Goal: Task Accomplishment & Management: Manage account settings

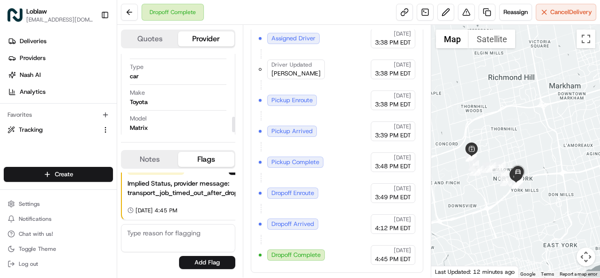
scroll to position [340, 0]
click at [299, 255] on span "Dropoff Complete" at bounding box center [296, 255] width 49 height 8
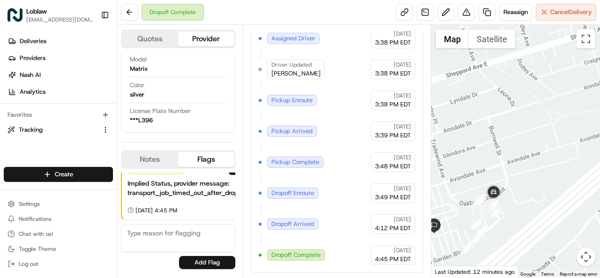
drag, startPoint x: 526, startPoint y: 193, endPoint x: 547, endPoint y: 159, distance: 40.2
click at [547, 159] on div at bounding box center [515, 151] width 169 height 253
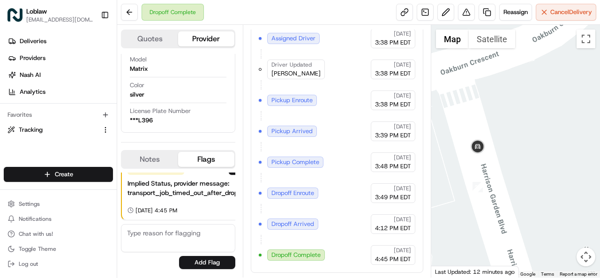
drag, startPoint x: 497, startPoint y: 196, endPoint x: 600, endPoint y: 126, distance: 124.9
click at [600, 126] on div at bounding box center [515, 151] width 169 height 253
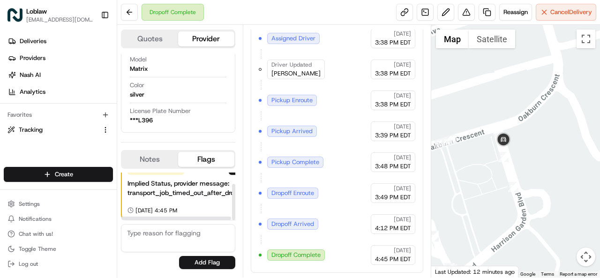
click at [152, 158] on button "Notes" at bounding box center [150, 159] width 56 height 15
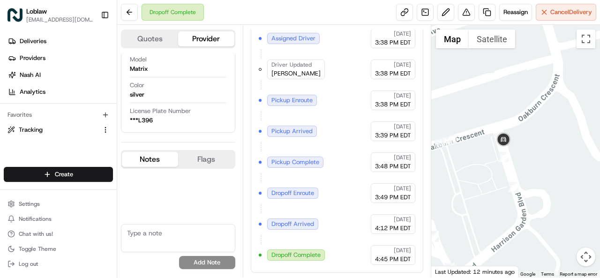
click at [211, 164] on button "Flags" at bounding box center [206, 159] width 56 height 15
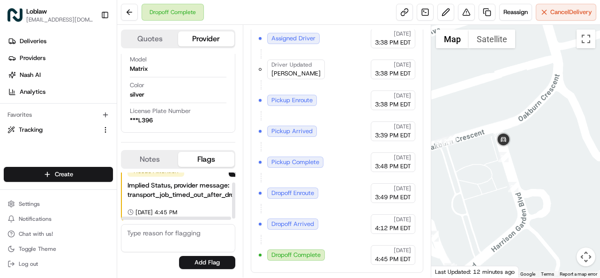
scroll to position [15, 0]
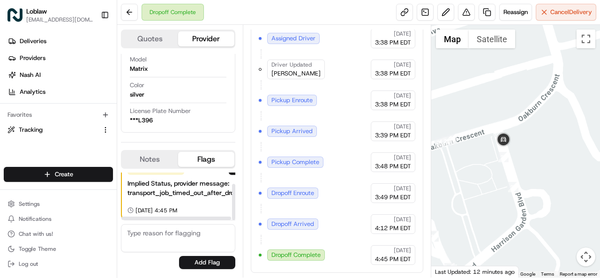
drag, startPoint x: 233, startPoint y: 183, endPoint x: 235, endPoint y: 202, distance: 18.9
click at [235, 202] on div at bounding box center [233, 202] width 3 height 37
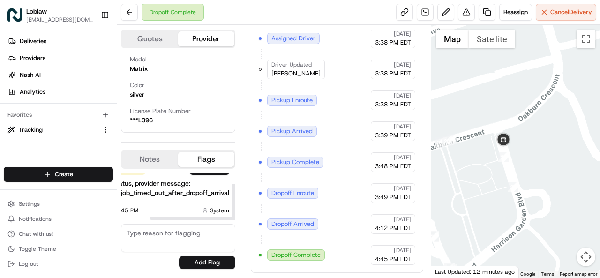
scroll to position [15, 41]
drag, startPoint x: 220, startPoint y: 219, endPoint x: 210, endPoint y: 204, distance: 17.9
click at [259, 217] on div at bounding box center [206, 218] width 110 height 3
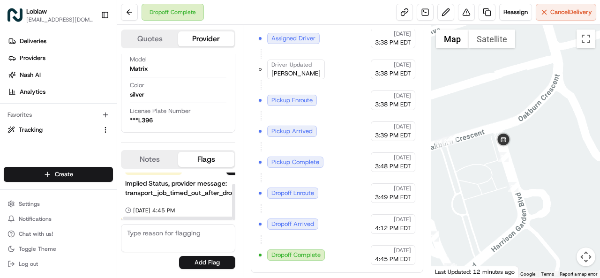
scroll to position [15, 0]
drag, startPoint x: 201, startPoint y: 216, endPoint x: 150, endPoint y: 192, distance: 57.1
click at [148, 216] on div at bounding box center [176, 218] width 111 height 5
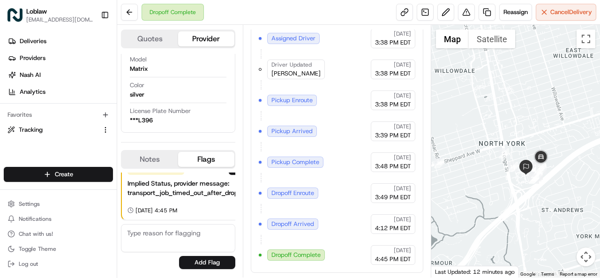
drag, startPoint x: 468, startPoint y: 197, endPoint x: 513, endPoint y: 211, distance: 46.3
click at [513, 211] on div at bounding box center [515, 151] width 169 height 253
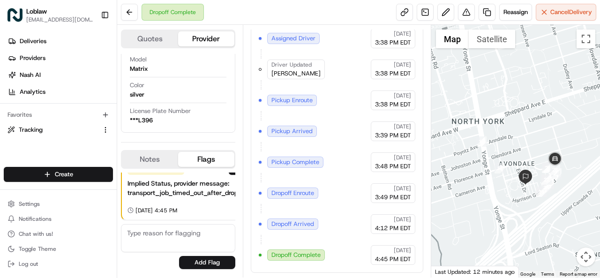
drag, startPoint x: 540, startPoint y: 225, endPoint x: 506, endPoint y: 191, distance: 47.8
click at [506, 191] on div at bounding box center [515, 151] width 169 height 253
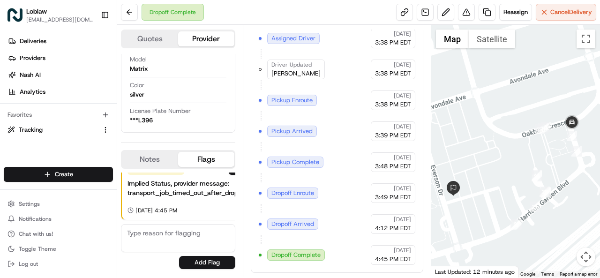
drag, startPoint x: 536, startPoint y: 162, endPoint x: 459, endPoint y: 241, distance: 109.8
click at [459, 241] on div at bounding box center [515, 151] width 169 height 253
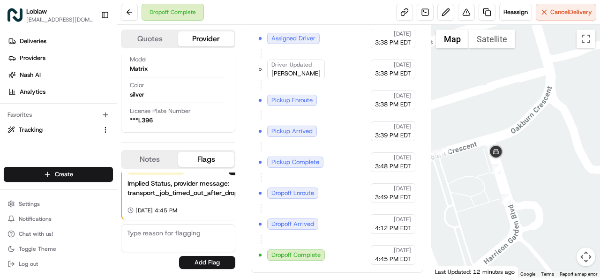
drag, startPoint x: 526, startPoint y: 166, endPoint x: 444, endPoint y: 201, distance: 89.3
click at [444, 201] on div at bounding box center [515, 151] width 169 height 253
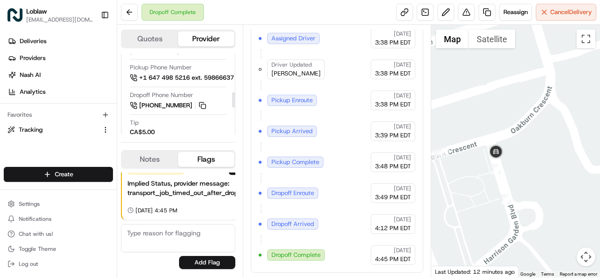
scroll to position [153, 0]
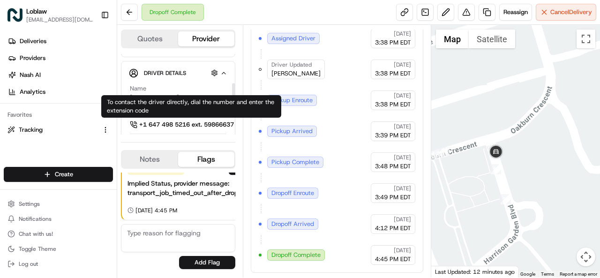
click at [188, 124] on span "+1 647 498 5216 ext. 59866637" at bounding box center [186, 125] width 95 height 8
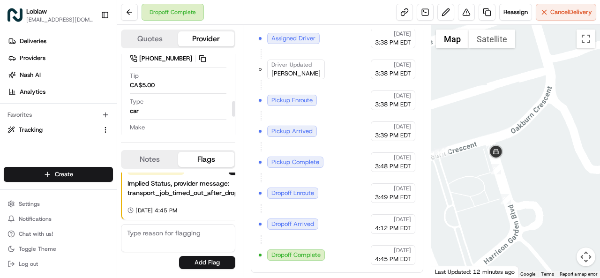
scroll to position [200, 0]
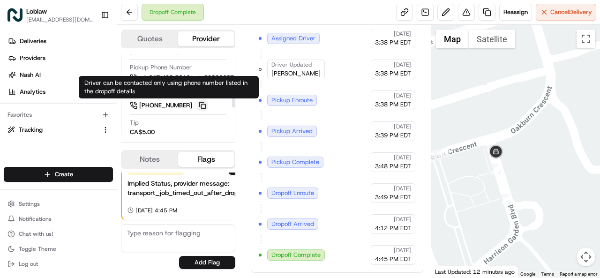
click at [202, 101] on button at bounding box center [202, 105] width 10 height 10
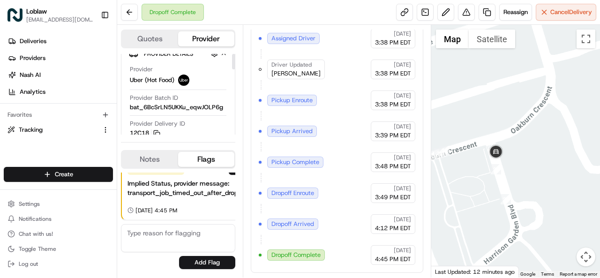
scroll to position [0, 0]
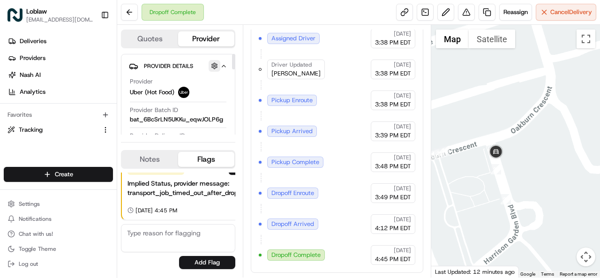
click at [214, 65] on button "button" at bounding box center [215, 66] width 12 height 12
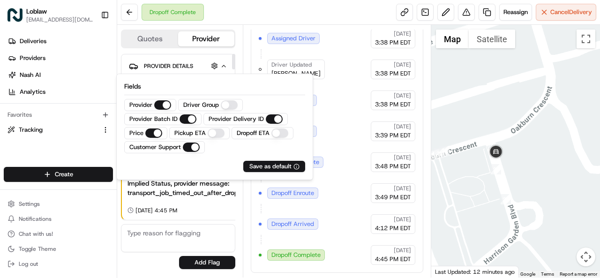
click at [275, 136] on ETA "Dropoff ETA" at bounding box center [280, 132] width 17 height 9
click at [219, 67] on button "button" at bounding box center [215, 66] width 12 height 12
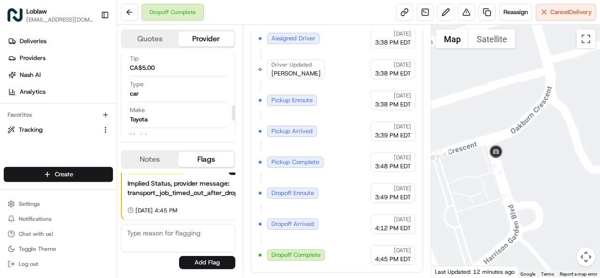
scroll to position [358, 0]
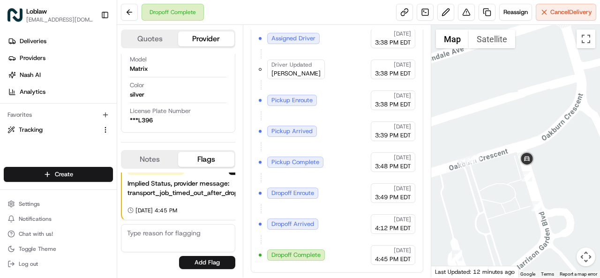
drag, startPoint x: 509, startPoint y: 181, endPoint x: 566, endPoint y: 167, distance: 58.7
click at [566, 167] on div at bounding box center [515, 151] width 169 height 253
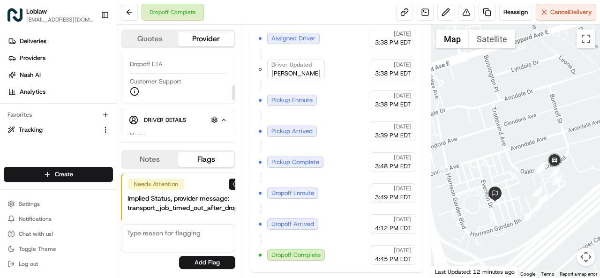
scroll to position [217, 0]
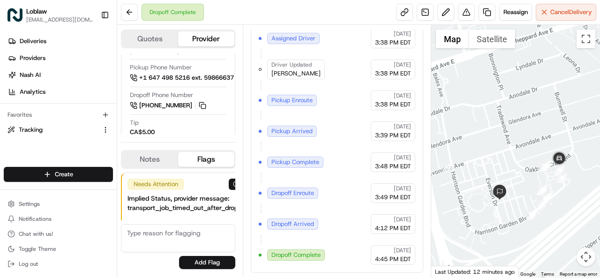
drag, startPoint x: 506, startPoint y: 211, endPoint x: 533, endPoint y: 186, distance: 36.8
click at [502, 212] on div at bounding box center [515, 151] width 169 height 253
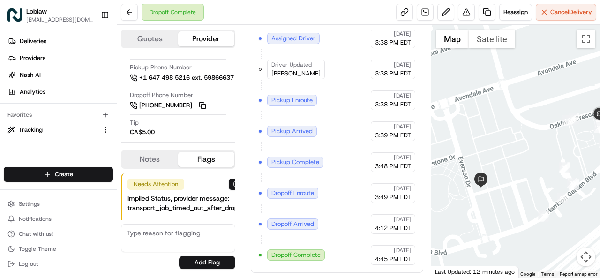
drag, startPoint x: 497, startPoint y: 189, endPoint x: 549, endPoint y: 147, distance: 67.1
click at [549, 147] on div at bounding box center [515, 151] width 169 height 253
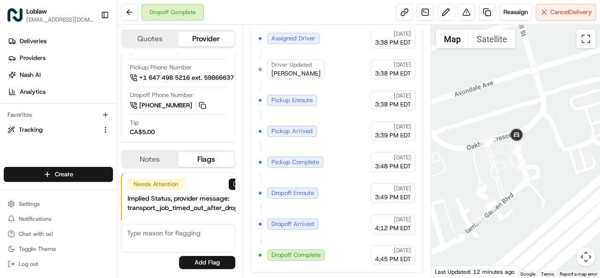
drag, startPoint x: 549, startPoint y: 147, endPoint x: 465, endPoint y: 169, distance: 87.1
click at [465, 169] on div at bounding box center [515, 151] width 169 height 253
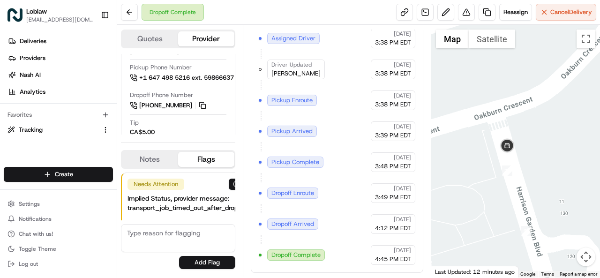
drag, startPoint x: 526, startPoint y: 146, endPoint x: 454, endPoint y: 226, distance: 107.2
click at [454, 226] on div at bounding box center [515, 151] width 169 height 253
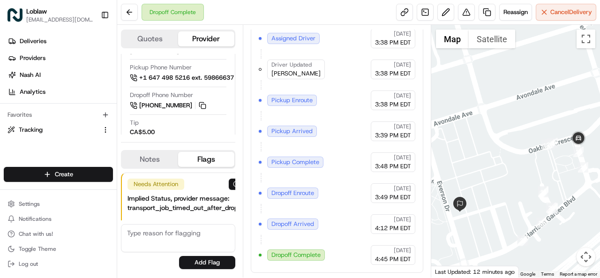
drag, startPoint x: 458, startPoint y: 236, endPoint x: 544, endPoint y: 176, distance: 105.1
click at [544, 176] on div at bounding box center [515, 151] width 169 height 253
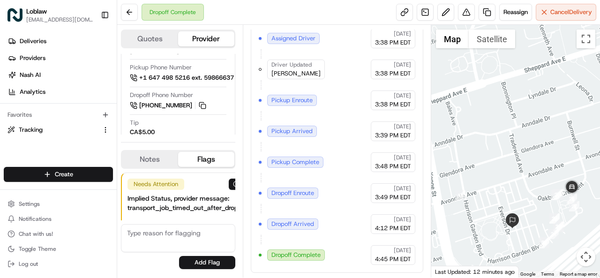
drag, startPoint x: 504, startPoint y: 204, endPoint x: 523, endPoint y: 236, distance: 36.6
click at [523, 237] on div at bounding box center [515, 151] width 169 height 253
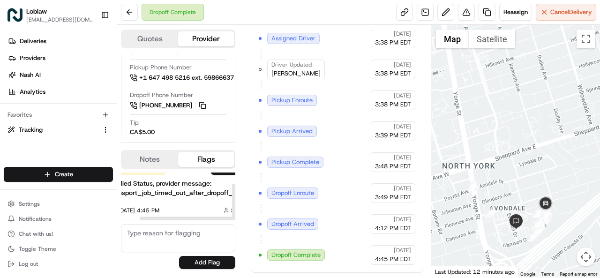
scroll to position [15, 0]
drag, startPoint x: 190, startPoint y: 218, endPoint x: 163, endPoint y: 78, distance: 141.9
click at [160, 217] on div at bounding box center [176, 218] width 110 height 3
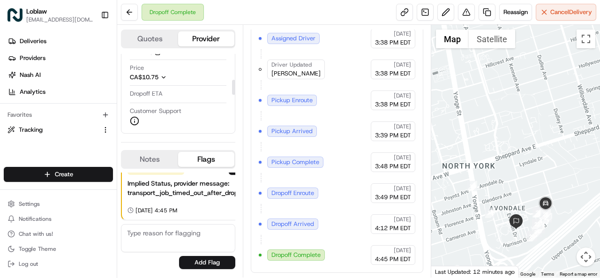
scroll to position [141, 0]
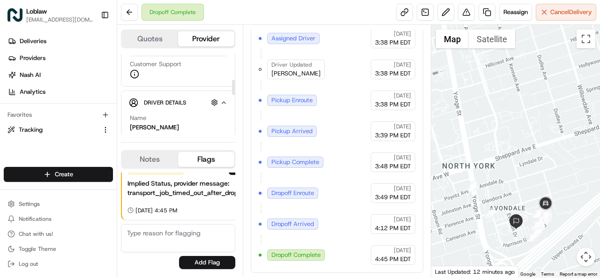
click at [223, 103] on icon "button" at bounding box center [223, 103] width 3 height 2
